Goal: Task Accomplishment & Management: Use online tool/utility

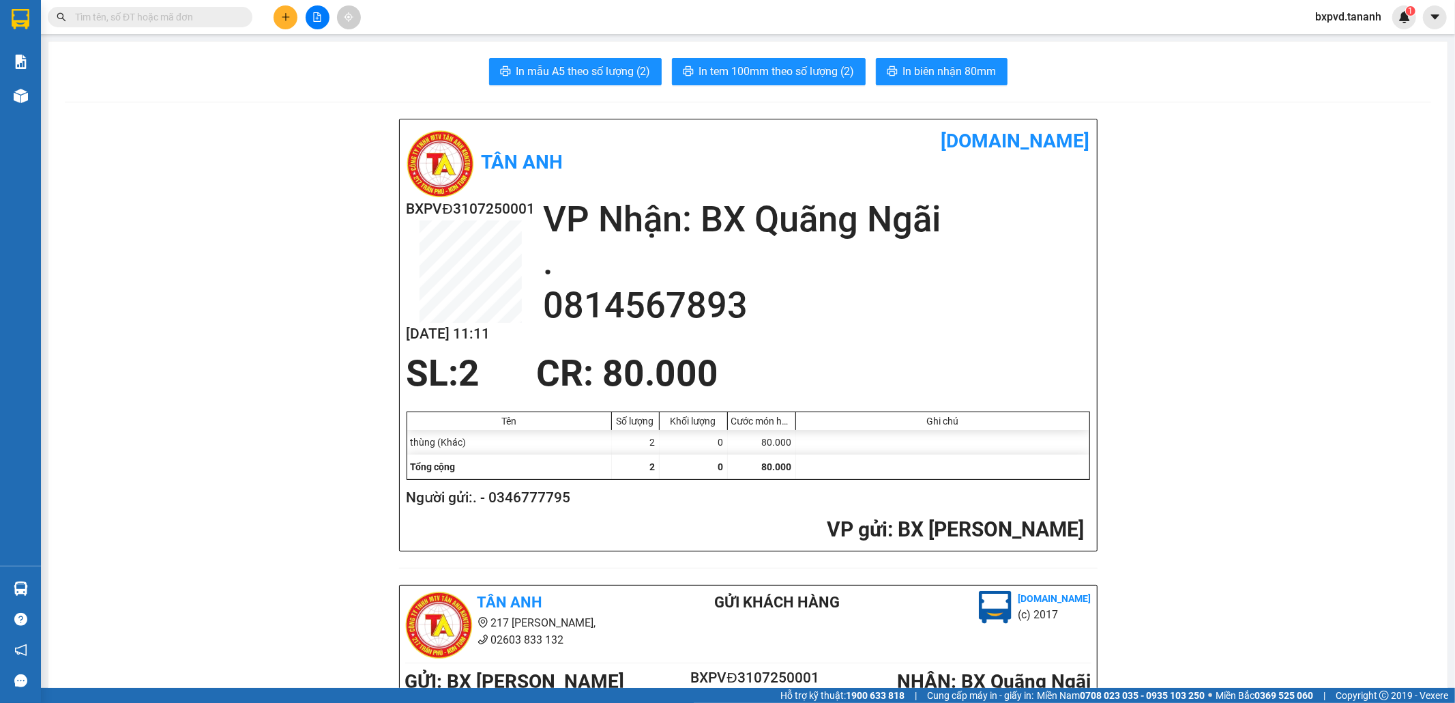
click at [235, 23] on input "text" at bounding box center [155, 17] width 161 height 15
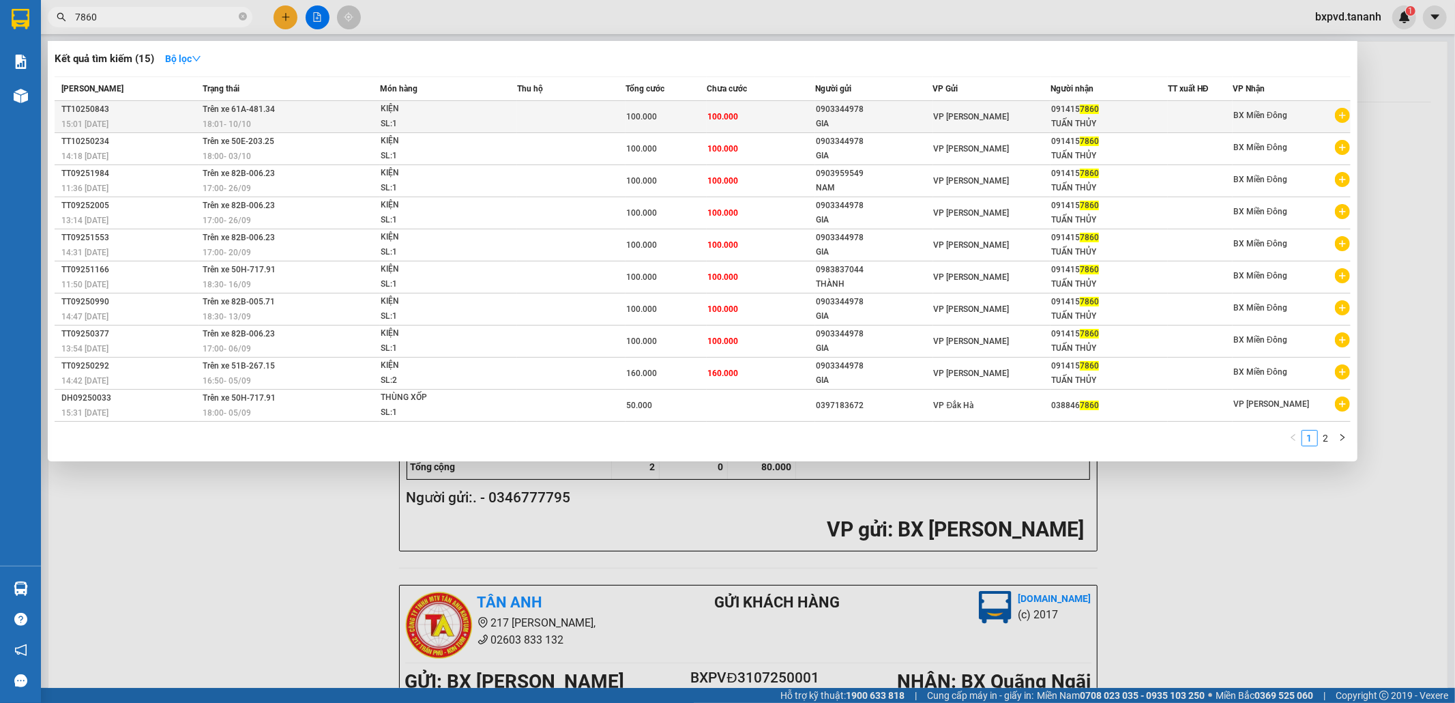
type input "7860"
click at [1161, 114] on div "091415 7860" at bounding box center [1109, 109] width 116 height 14
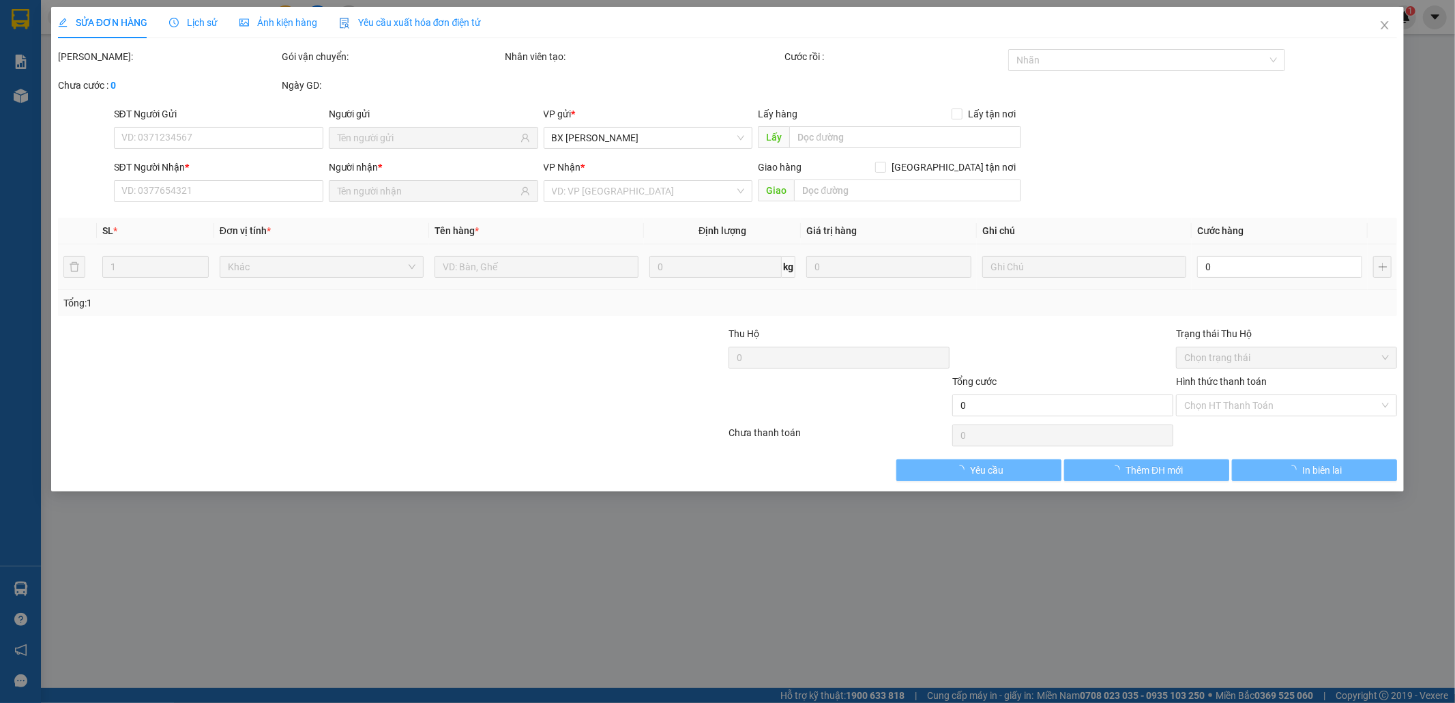
type input "0903344978"
type input "GIA"
type input "0914157860"
type input "TUẤN THỦY"
type input "100.000"
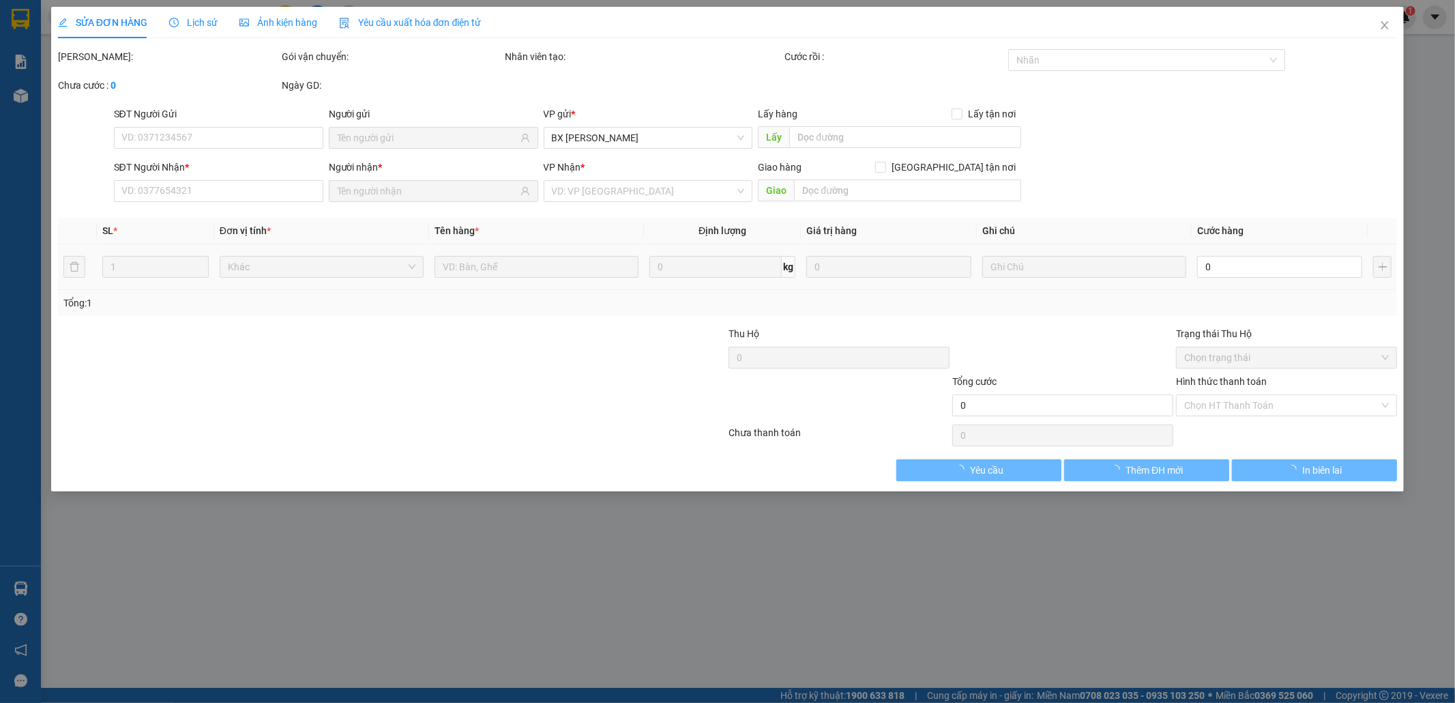
type input "100.000"
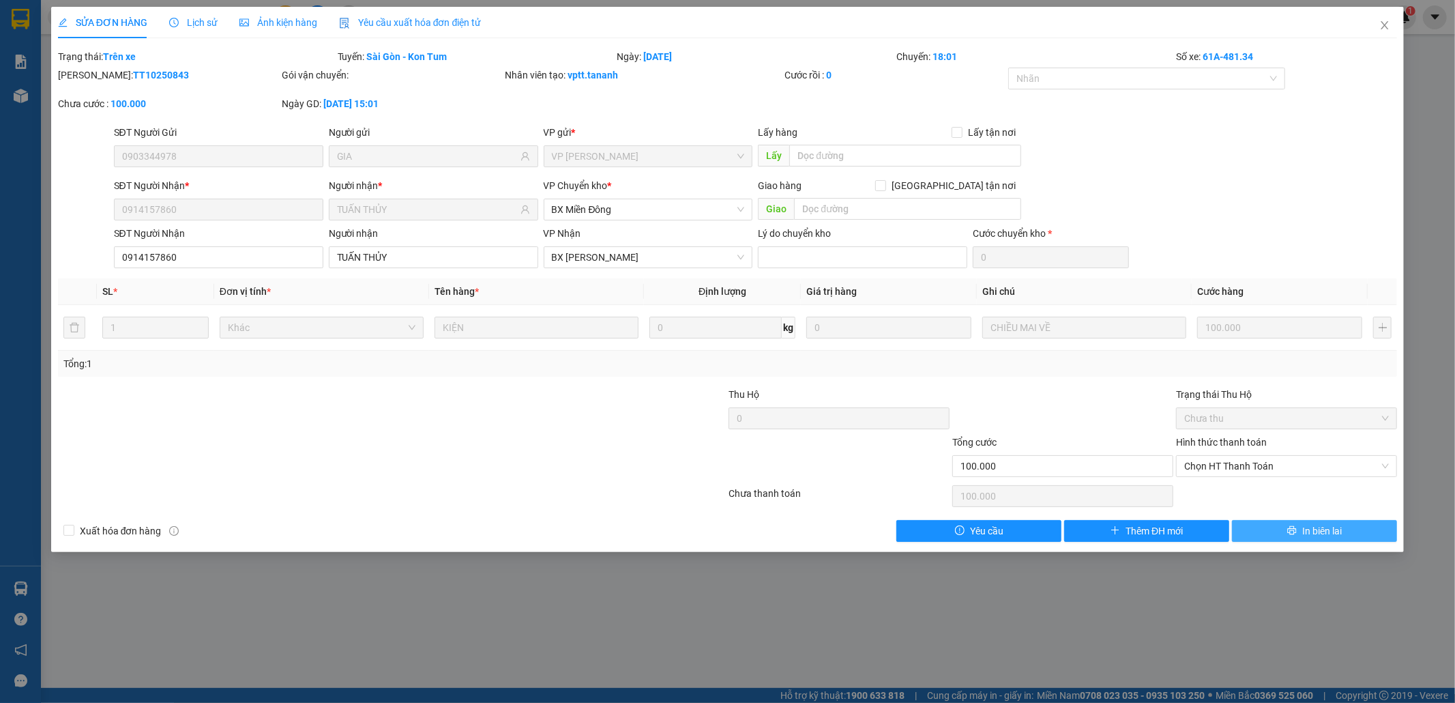
click at [1290, 533] on icon "printer" at bounding box center [1292, 530] width 9 height 9
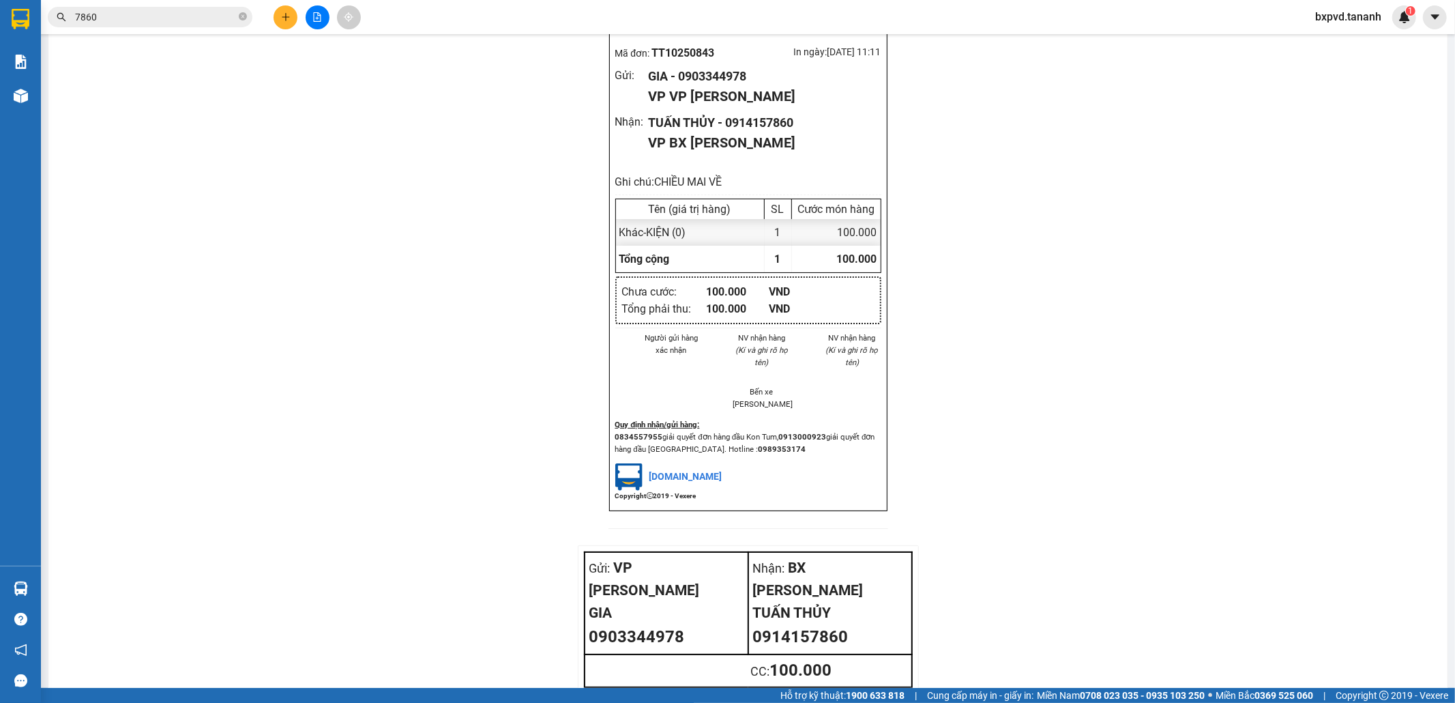
scroll to position [1345, 0]
